Goal: Transaction & Acquisition: Subscribe to service/newsletter

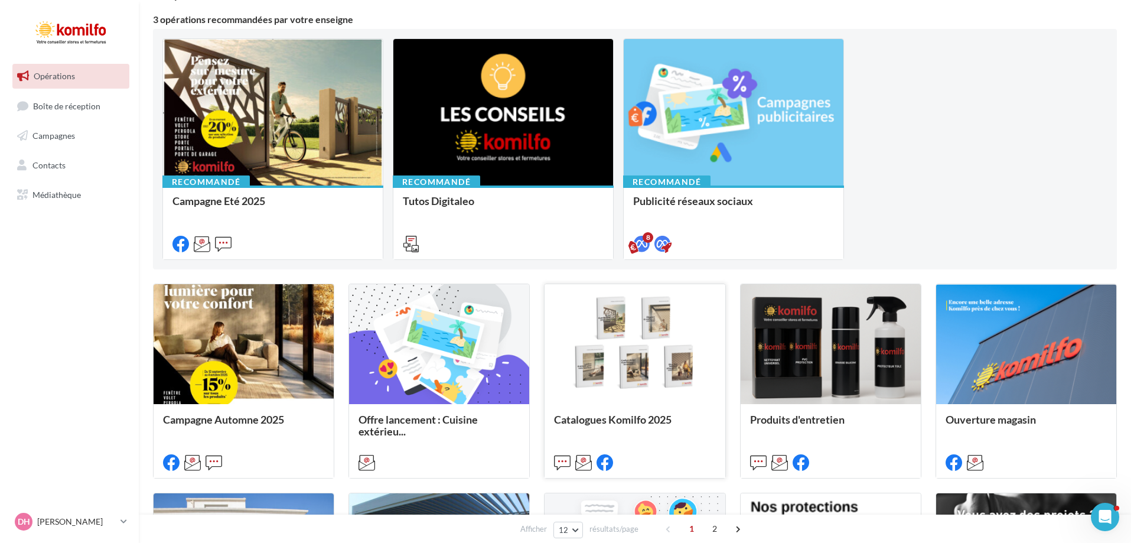
scroll to position [118, 0]
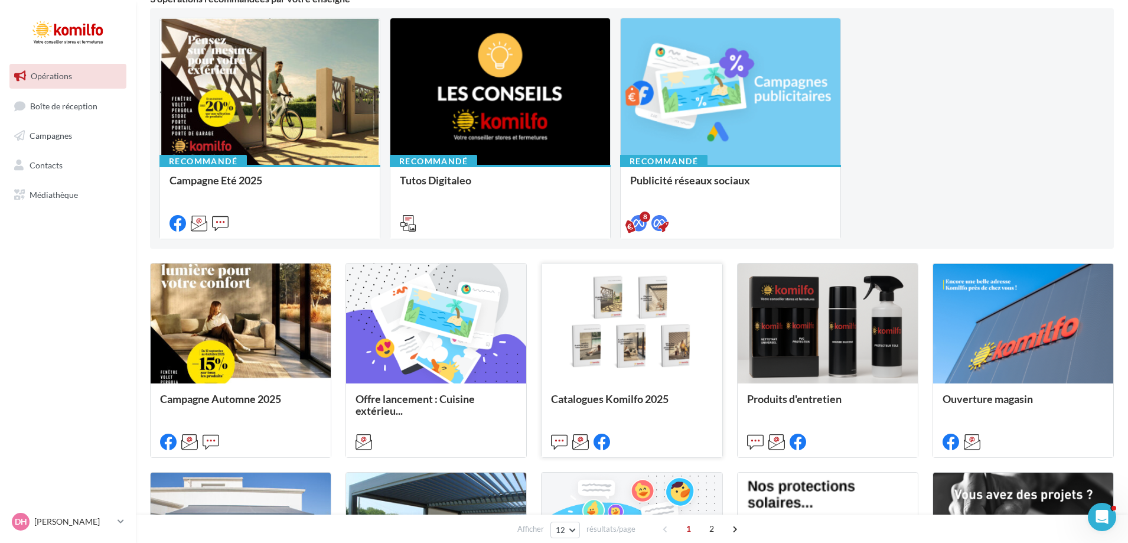
click at [613, 326] on div at bounding box center [632, 323] width 180 height 121
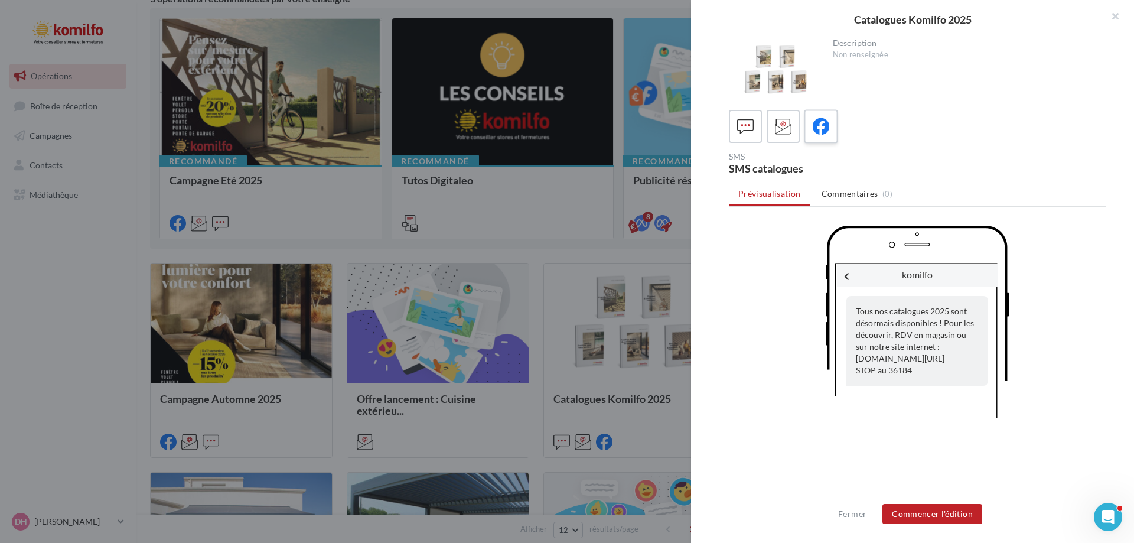
click at [817, 131] on icon at bounding box center [821, 126] width 17 height 17
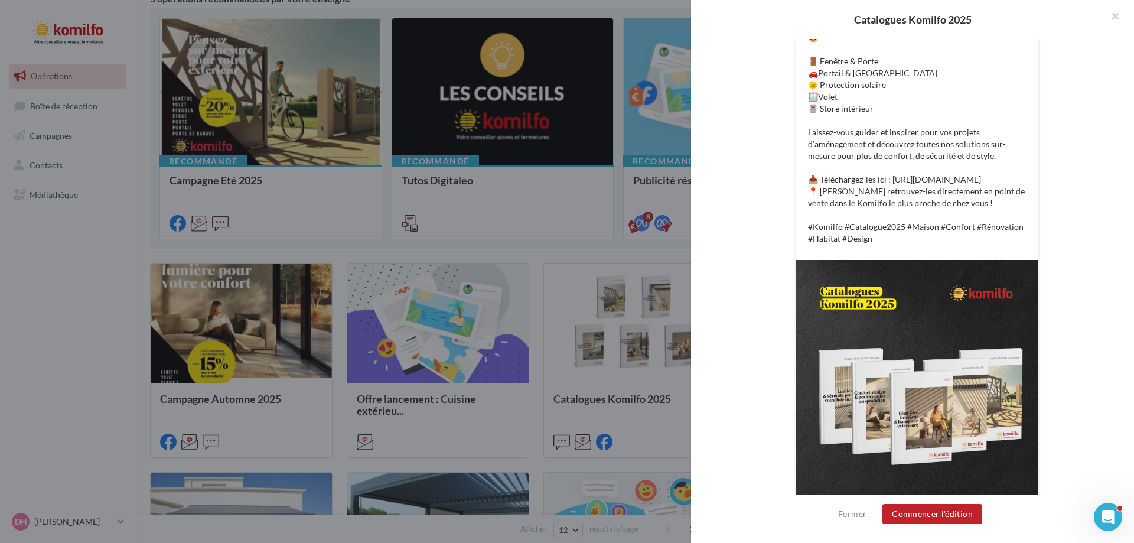
scroll to position [285, 0]
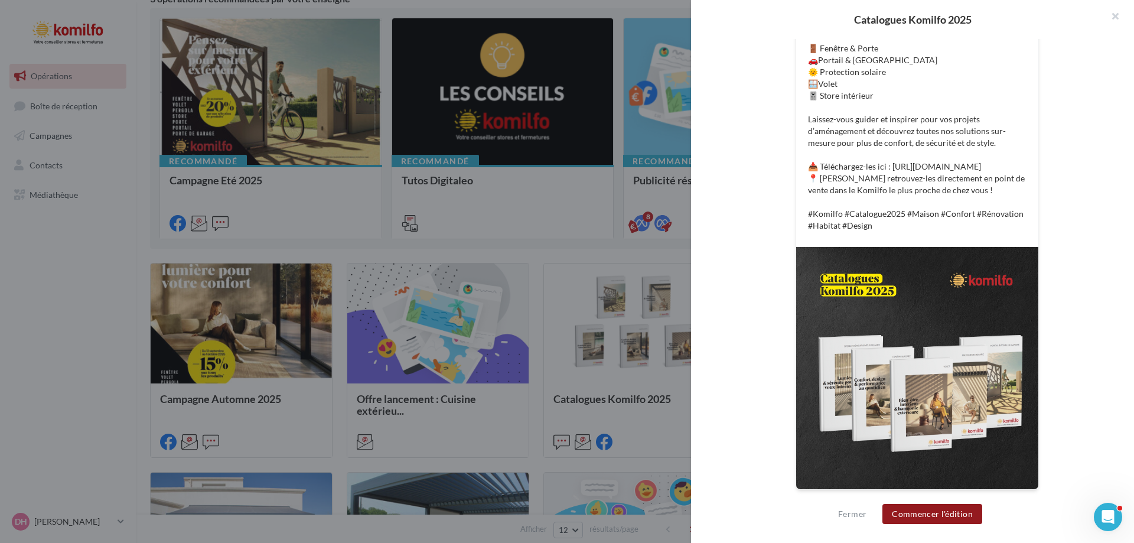
click at [927, 509] on button "Commencer l'édition" at bounding box center [932, 514] width 100 height 20
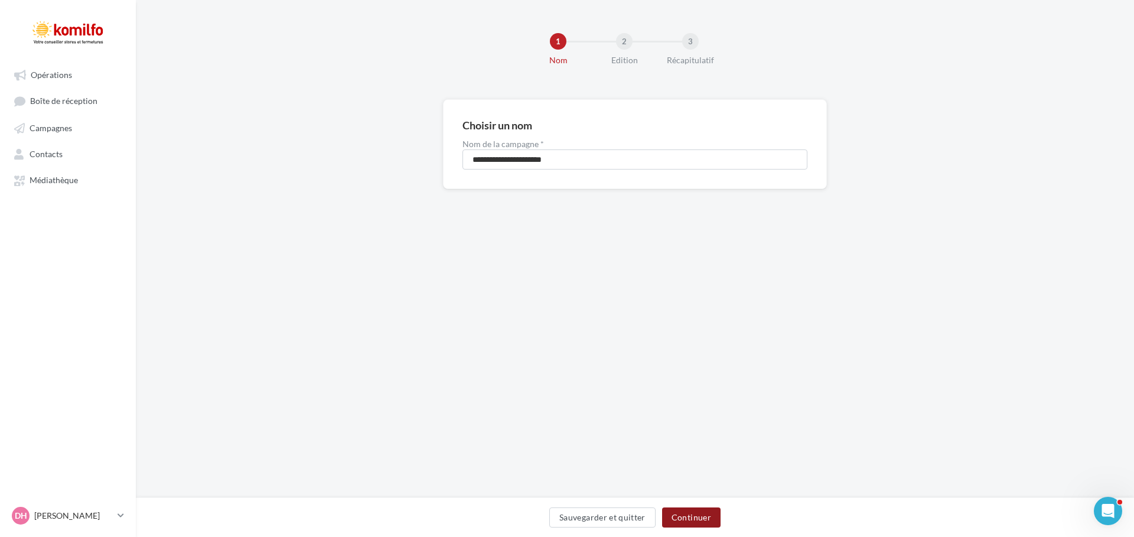
click at [694, 514] on button "Continuer" at bounding box center [691, 517] width 58 height 20
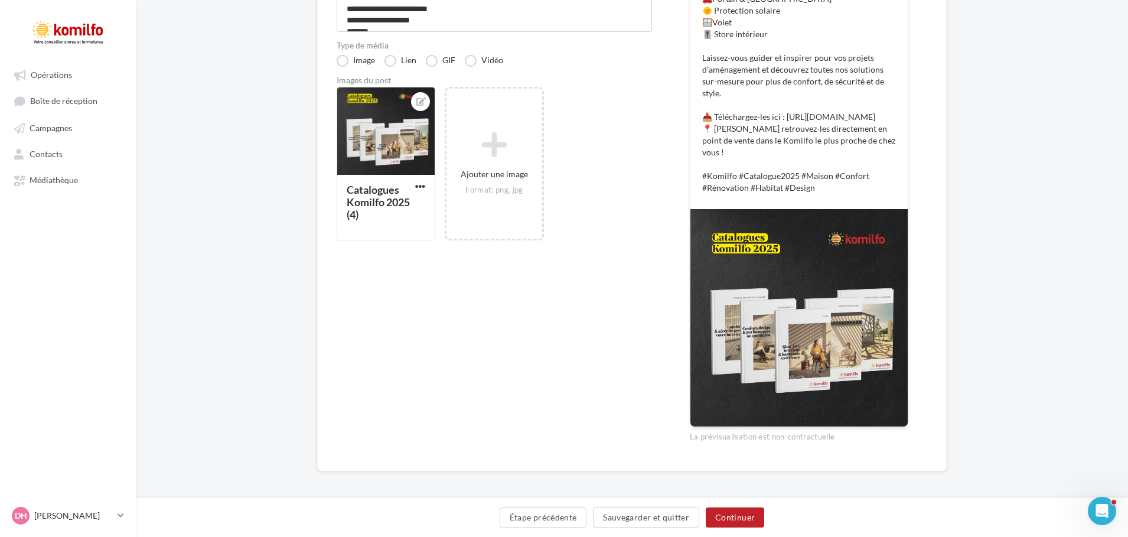
scroll to position [254, 0]
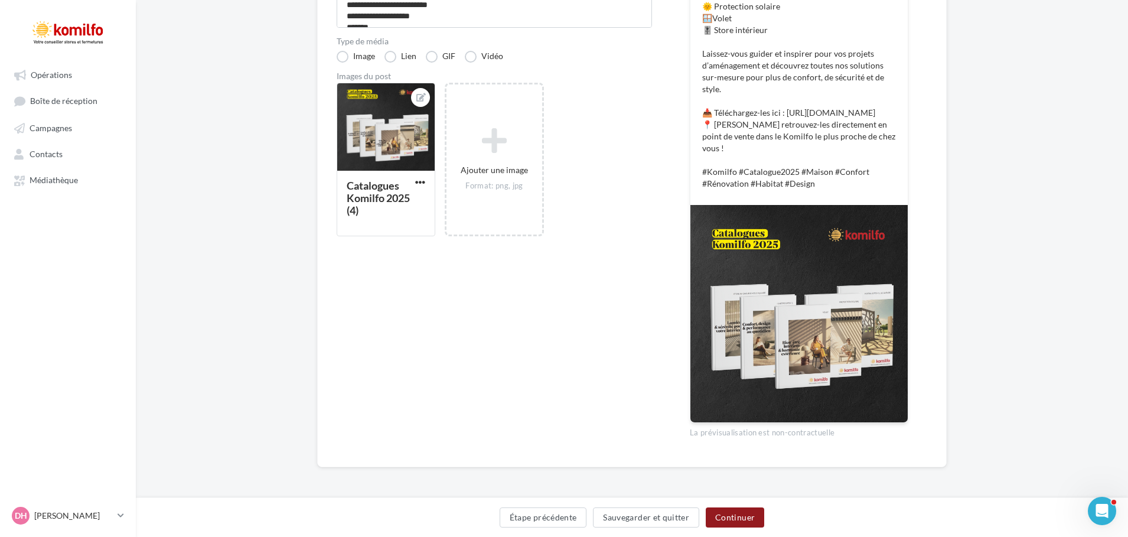
click at [730, 515] on button "Continuer" at bounding box center [735, 517] width 58 height 20
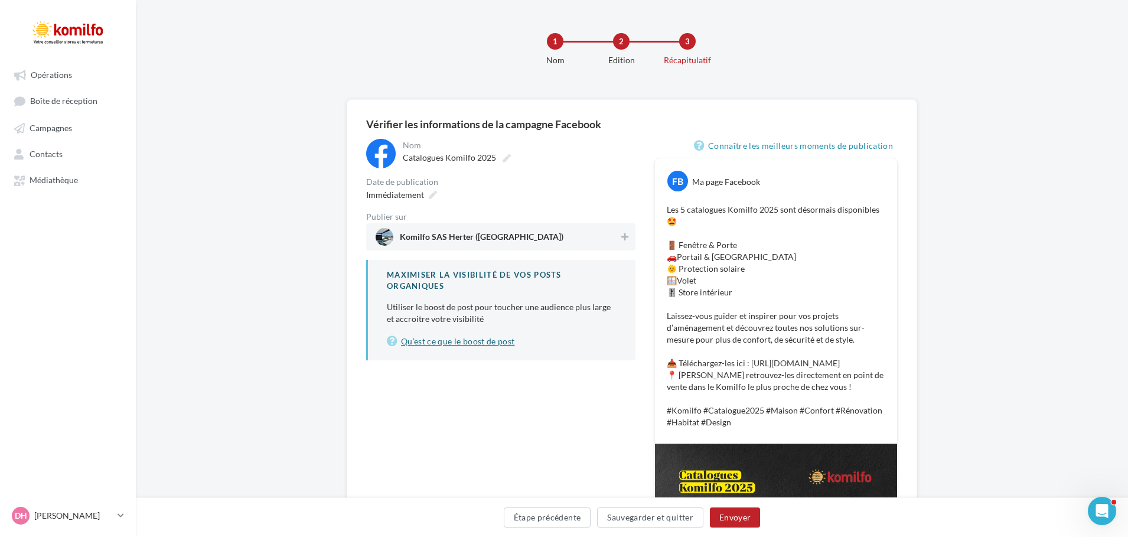
click at [475, 340] on link "Qu’est ce que le boost de post" at bounding box center [502, 341] width 230 height 14
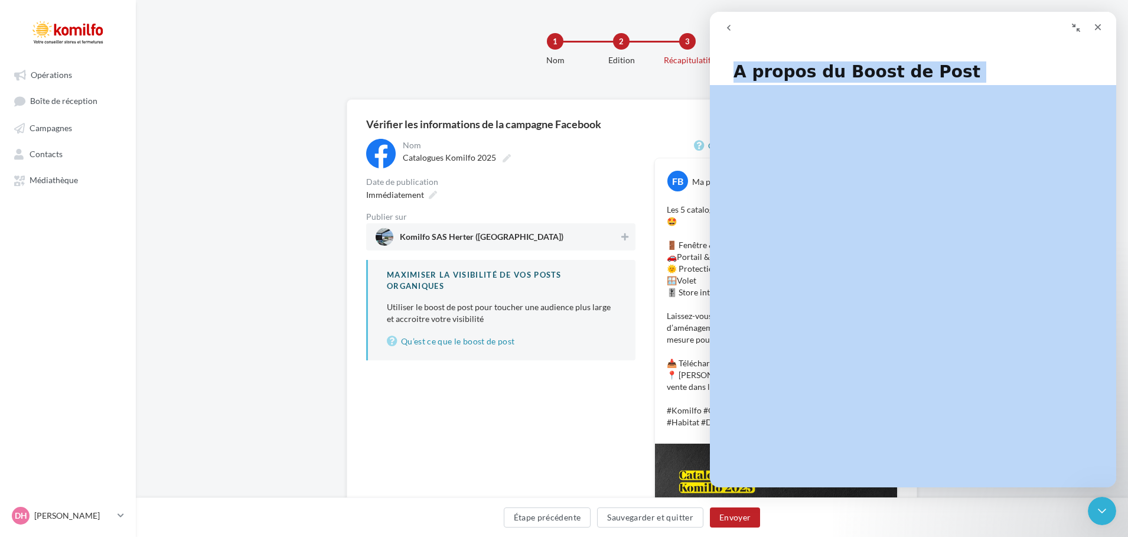
drag, startPoint x: 735, startPoint y: 72, endPoint x: 1036, endPoint y: 458, distance: 489.0
click at [1036, 458] on div "A propos du Boost de Post Avons-nous répondu à votre question ? 😞 😐 😃 Ouvrir da…" at bounding box center [913, 269] width 406 height 438
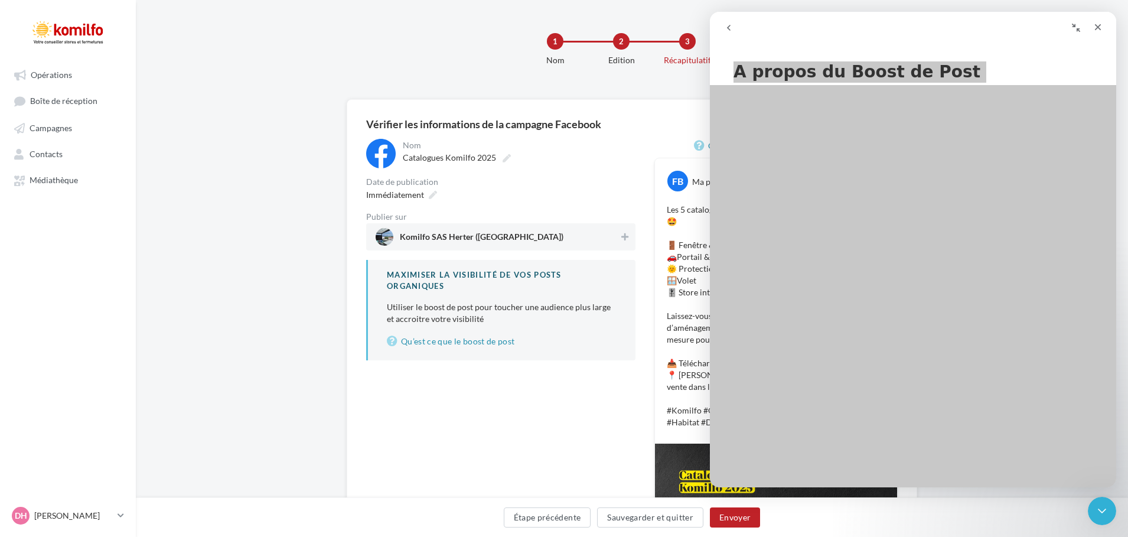
click at [553, 417] on div "**********" at bounding box center [500, 420] width 269 height 563
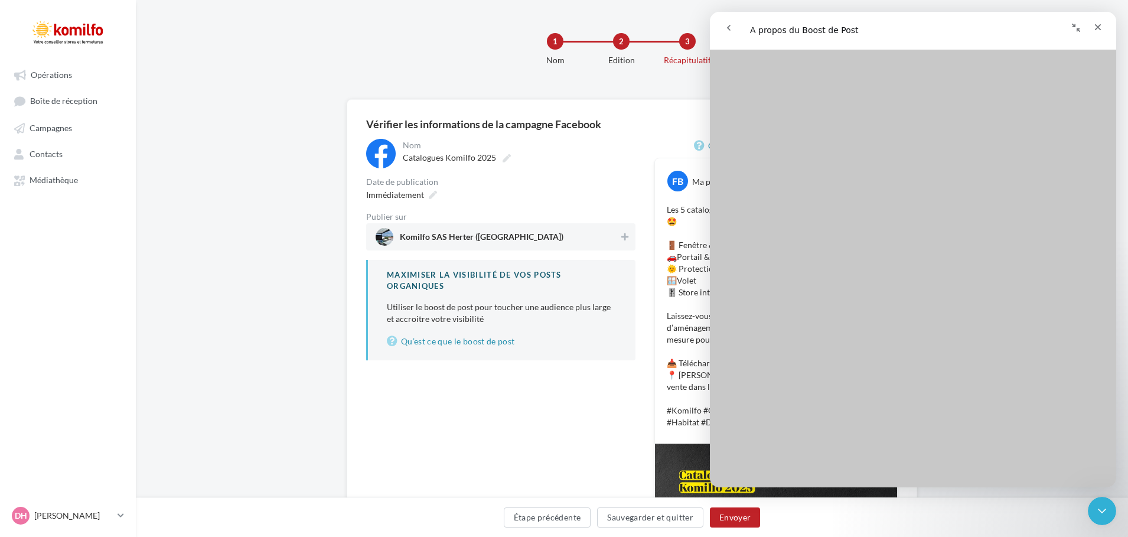
scroll to position [1181, 0]
click at [517, 401] on div "**********" at bounding box center [500, 420] width 269 height 563
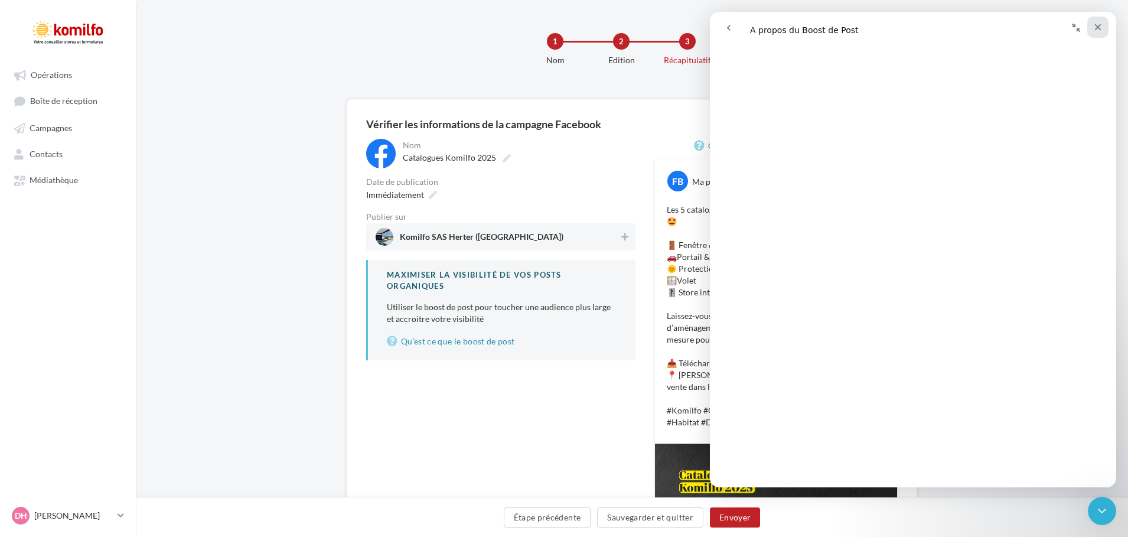
click at [1097, 23] on icon "Fermer" at bounding box center [1097, 26] width 9 height 9
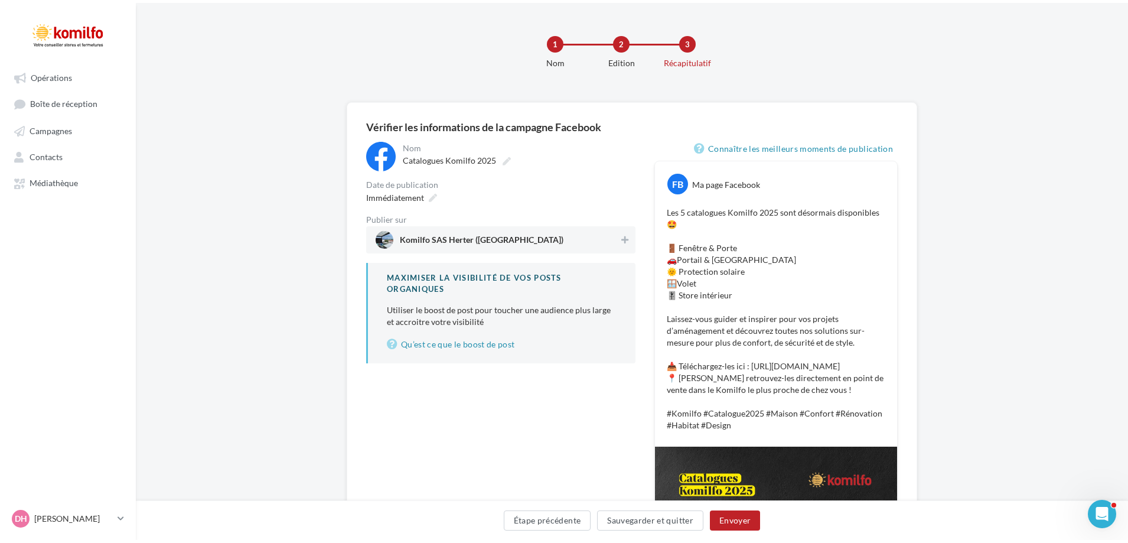
scroll to position [0, 0]
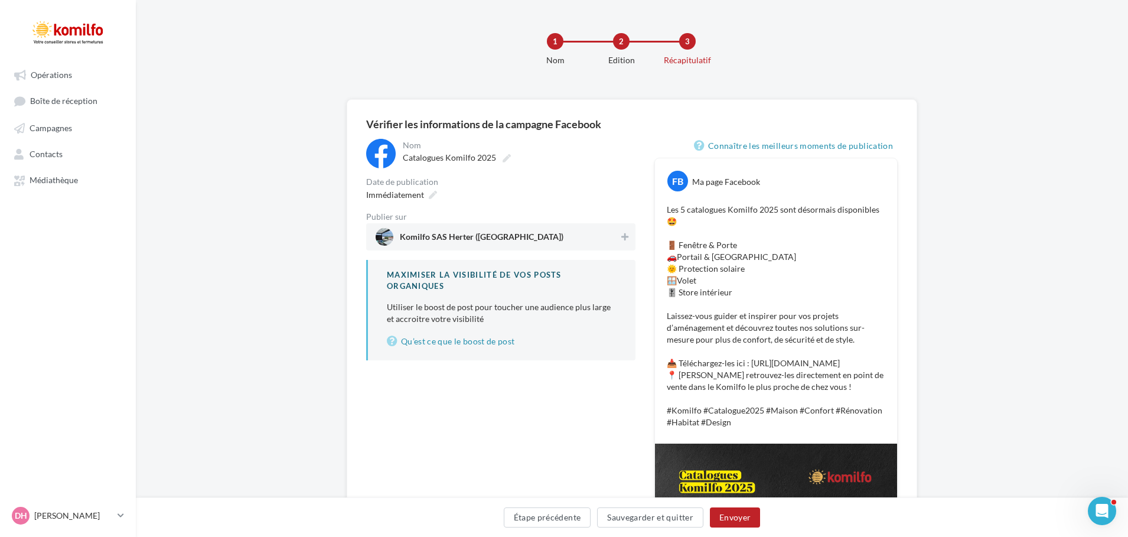
click at [552, 234] on span "Komilfo SAS Herter (Argelès-sur-Mer-Plage)" at bounding box center [482, 239] width 164 height 13
click at [730, 511] on button "Envoyer" at bounding box center [735, 517] width 50 height 20
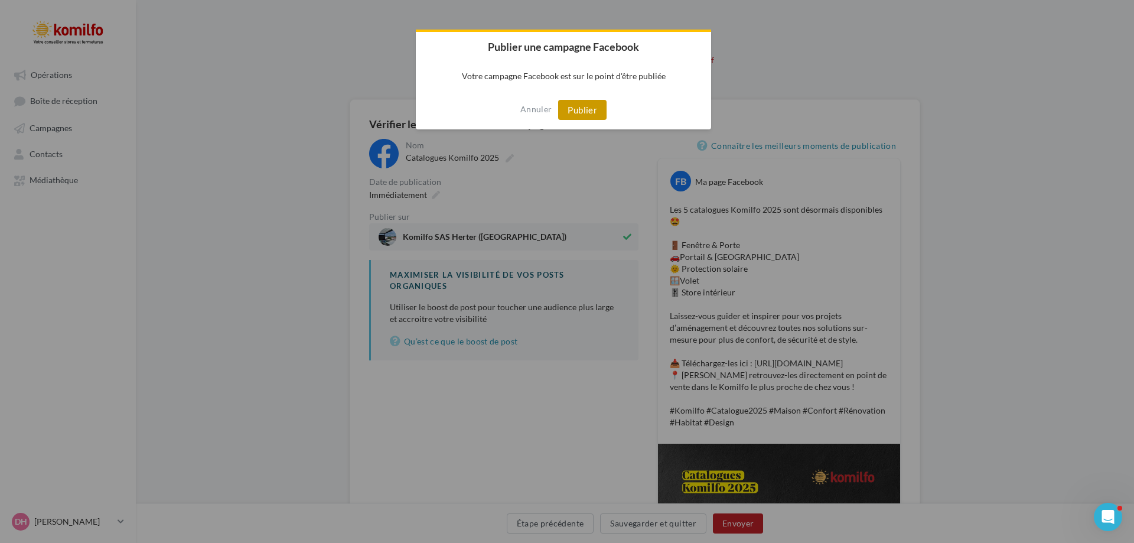
click at [588, 108] on button "Publier" at bounding box center [582, 110] width 48 height 20
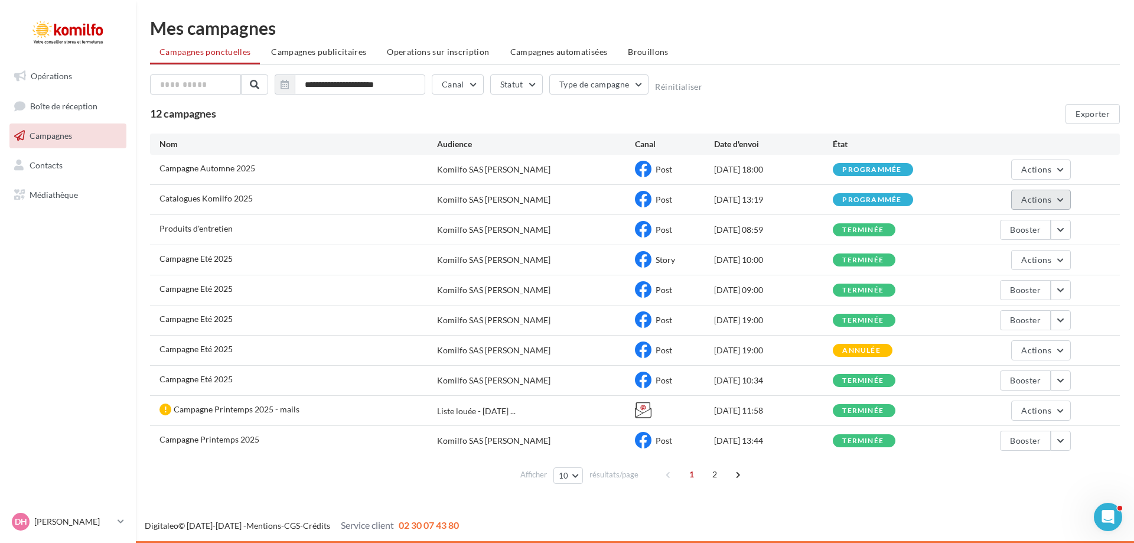
click at [1059, 201] on button "Actions" at bounding box center [1040, 200] width 59 height 20
